Goal: Information Seeking & Learning: Learn about a topic

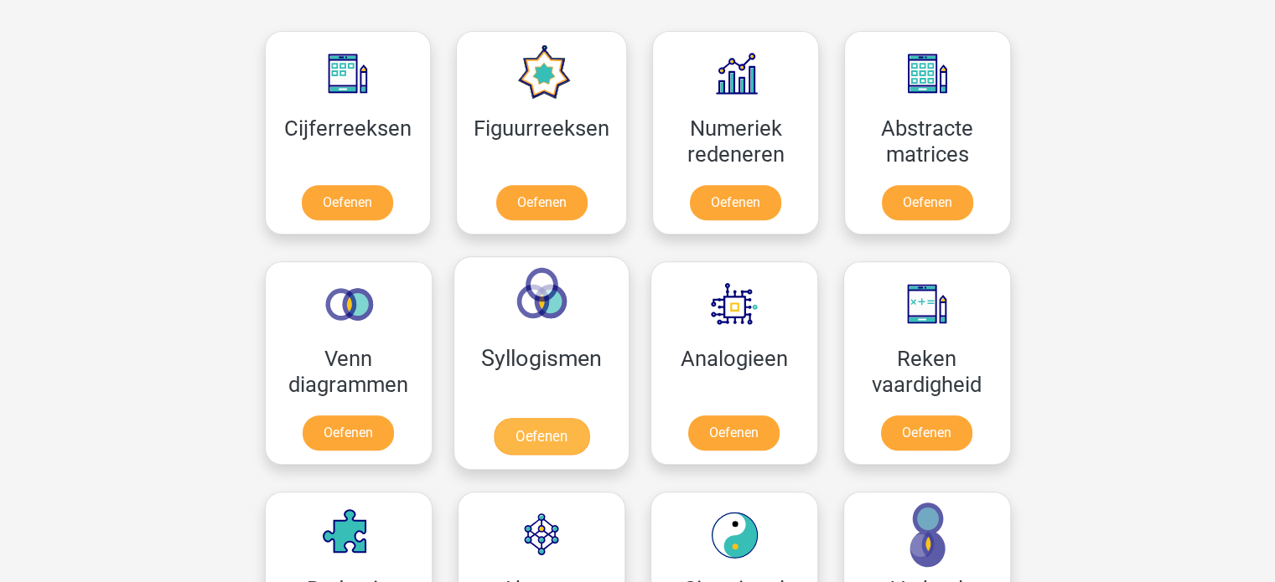
scroll to position [754, 0]
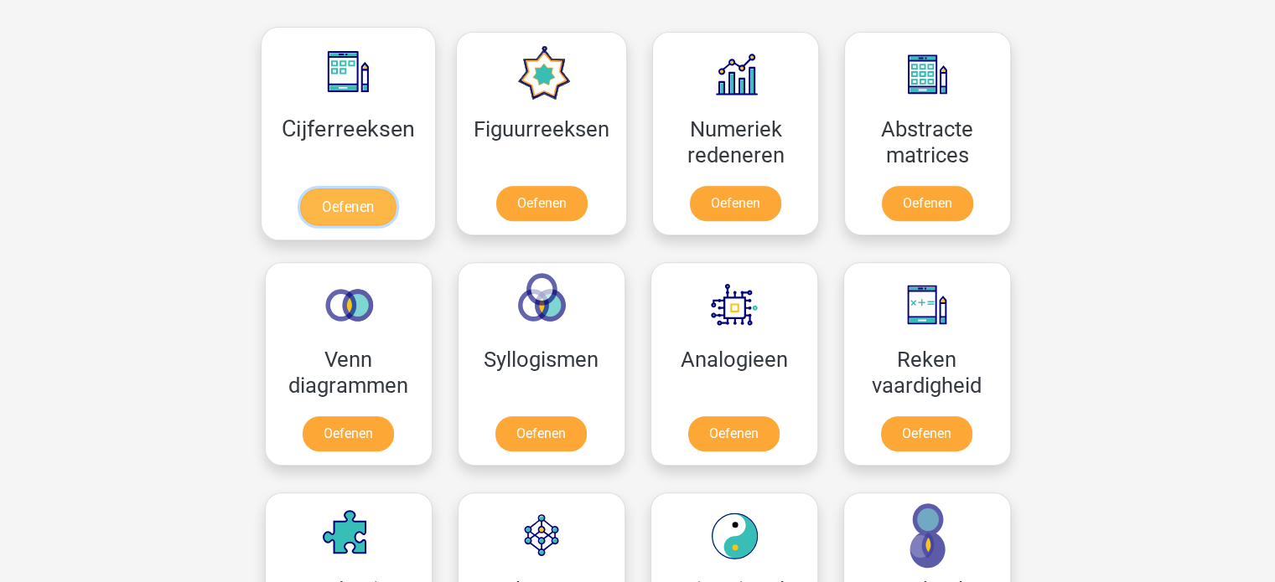
click at [374, 216] on link "Oefenen" at bounding box center [348, 207] width 96 height 37
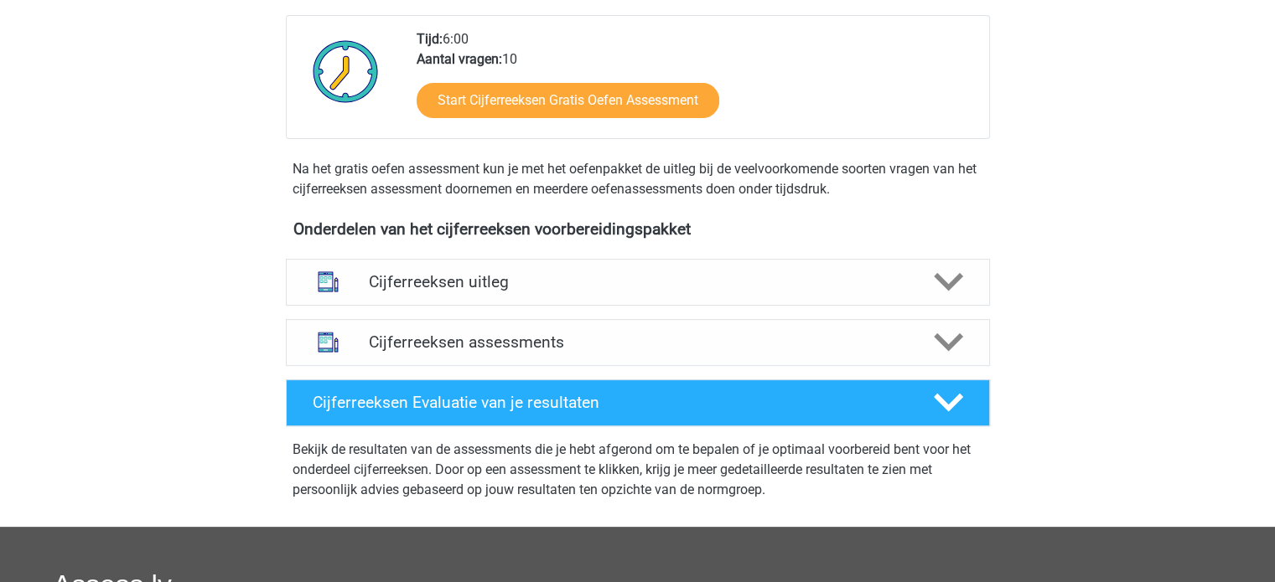
scroll to position [419, 0]
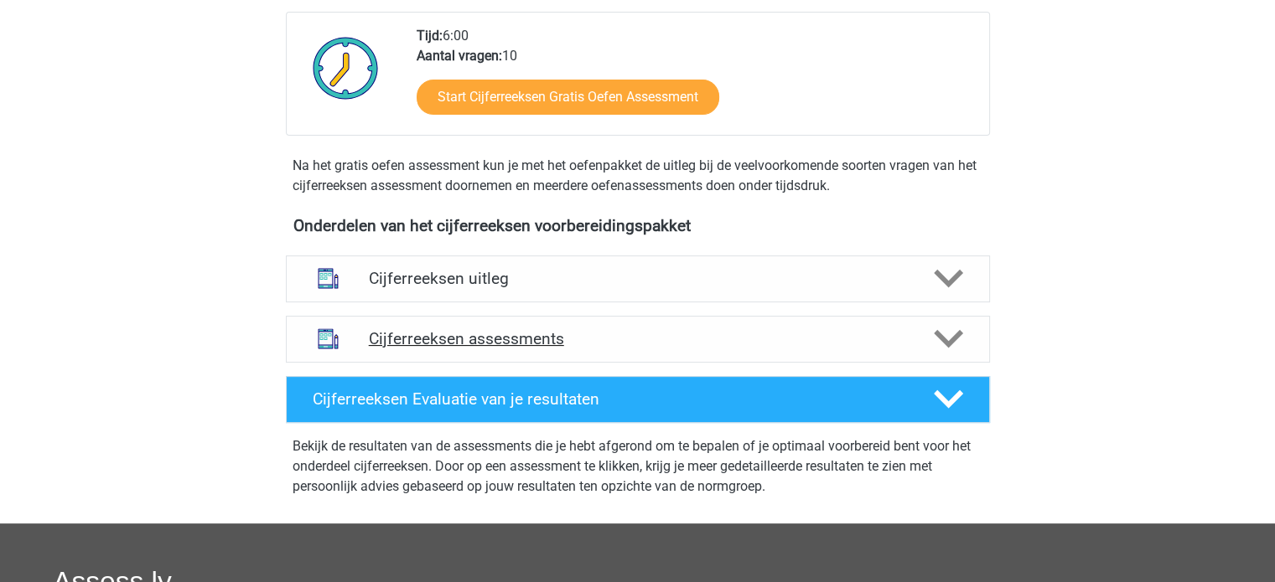
click at [527, 340] on div "Cijferreeksen assessments" at bounding box center [638, 339] width 704 height 47
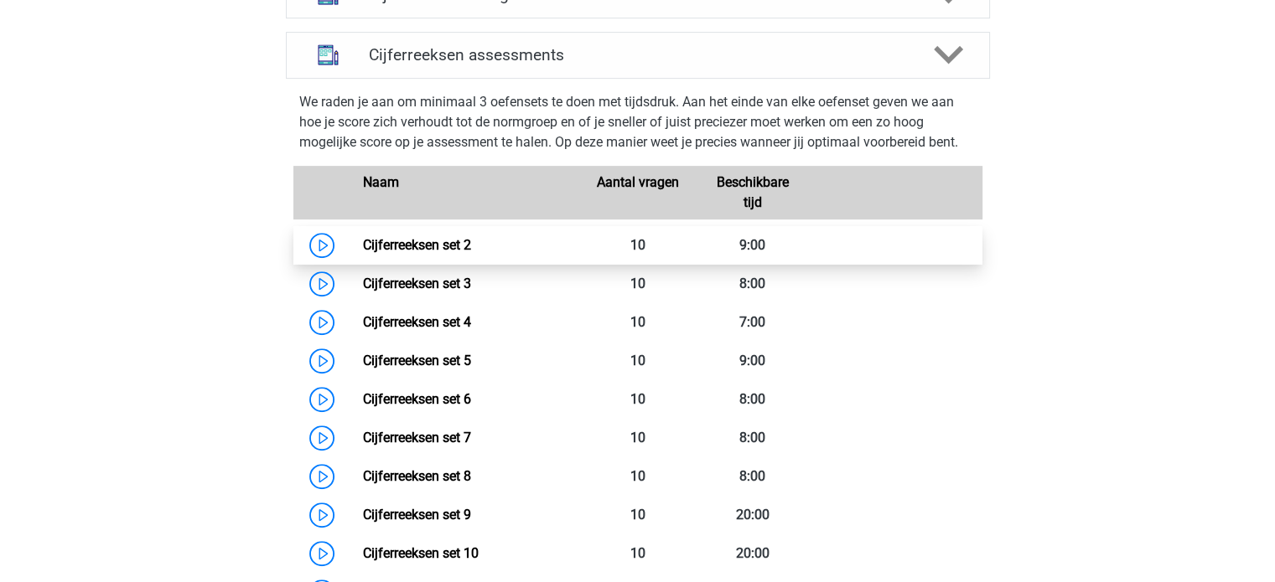
scroll to position [689, 0]
